Goal: Information Seeking & Learning: Understand process/instructions

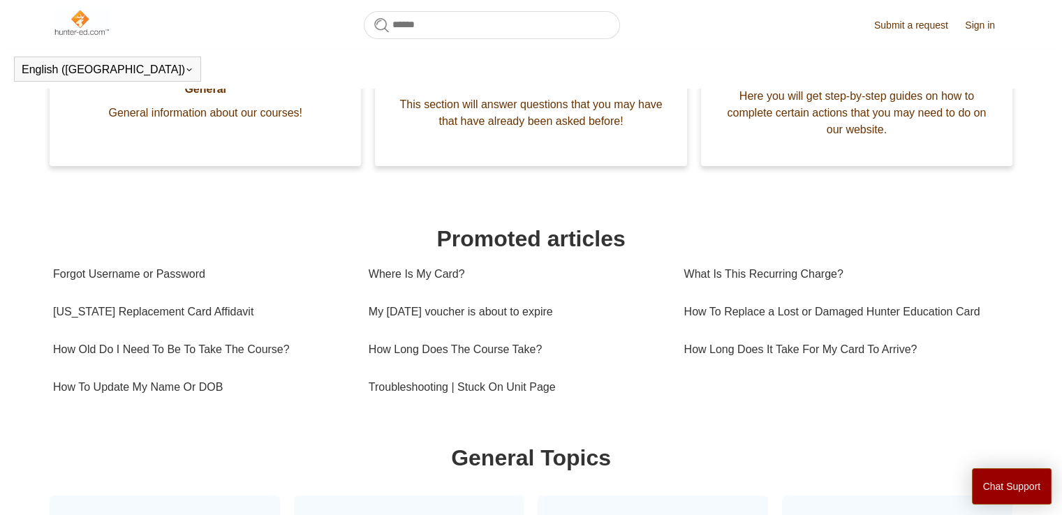
scroll to position [310, 0]
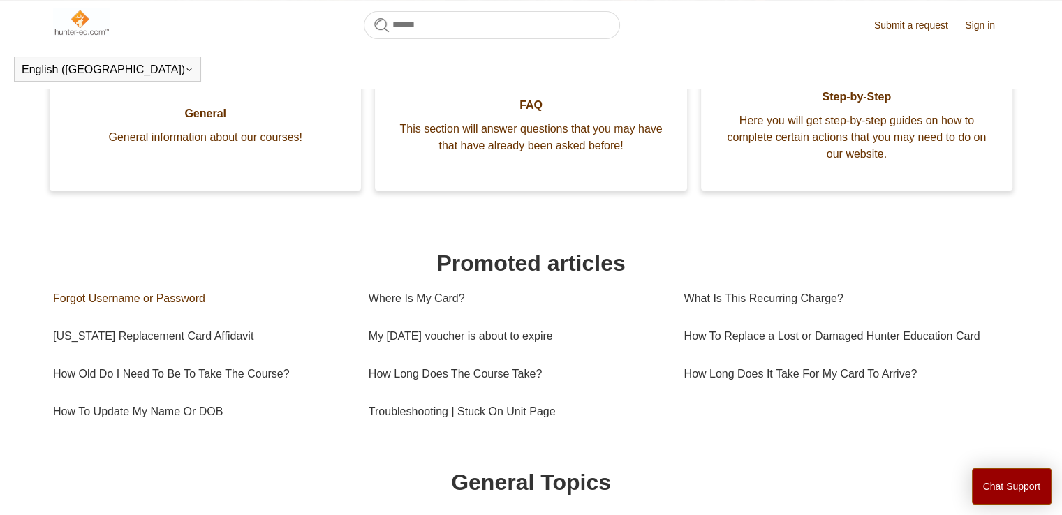
click at [170, 295] on link "Forgot Username or Password" at bounding box center [200, 299] width 295 height 38
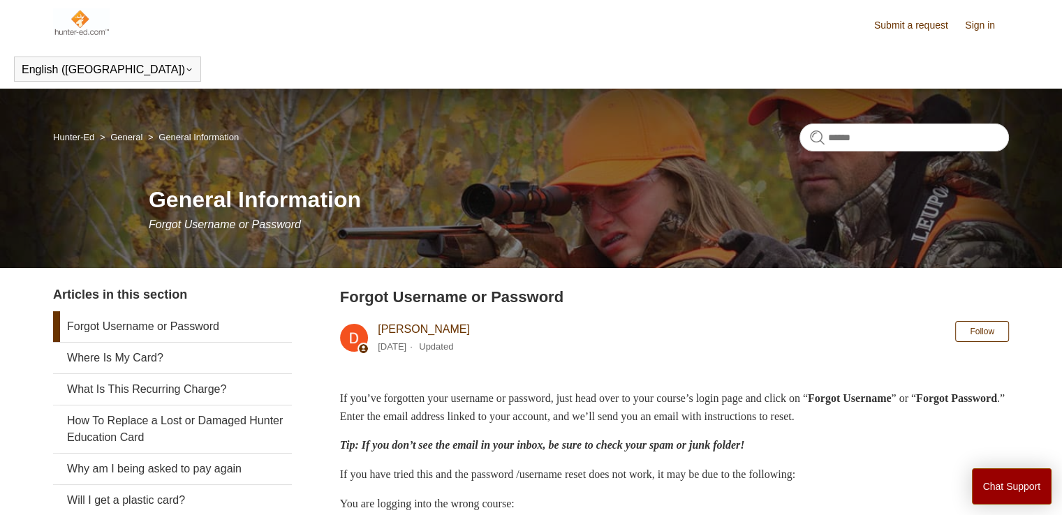
click at [119, 133] on link "General" at bounding box center [126, 137] width 32 height 10
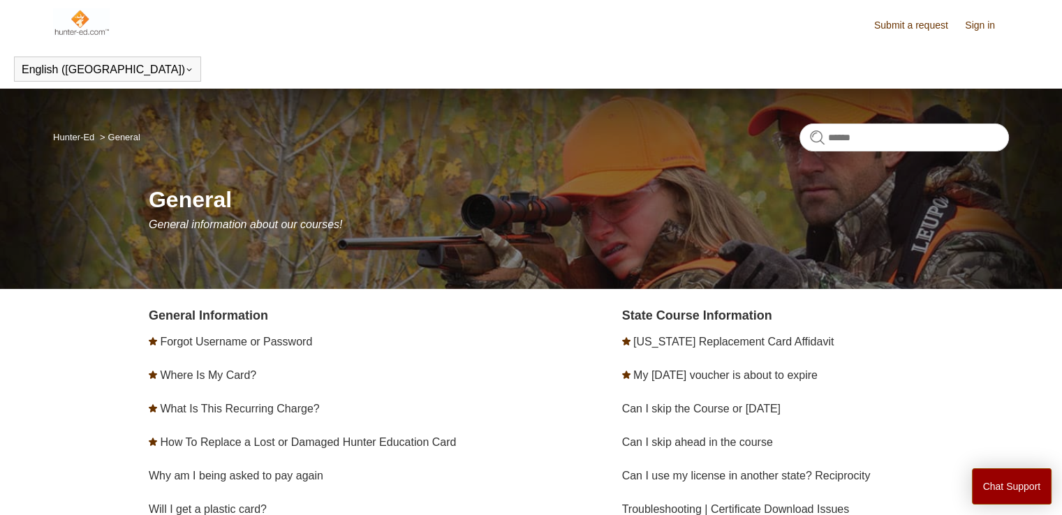
click at [87, 133] on link "Hunter-Ed" at bounding box center [73, 137] width 41 height 10
